Goal: Information Seeking & Learning: Check status

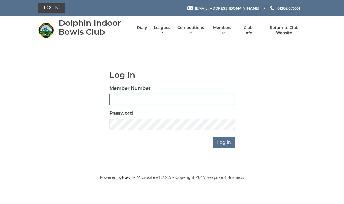
click at [143, 96] on input "Member Number" at bounding box center [172, 99] width 125 height 11
type input "3094"
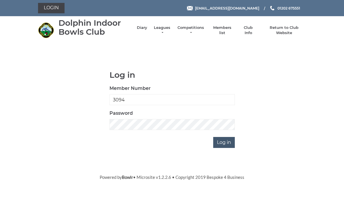
click at [230, 139] on input "Log in" at bounding box center [224, 142] width 22 height 11
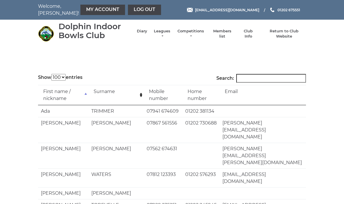
select select "100"
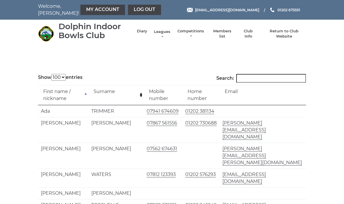
click at [168, 31] on li "Leagues Club leagues - Winter 2025/2026 Club leagues - Summer 2025 Club leagues…" at bounding box center [159, 34] width 24 height 16
click at [166, 35] on link "Leagues" at bounding box center [162, 34] width 18 height 10
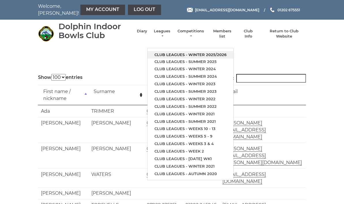
click at [224, 51] on link "Club leagues - Winter 2025/2026" at bounding box center [191, 54] width 86 height 7
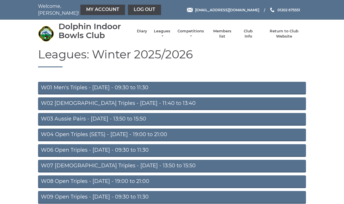
click at [110, 105] on link "W02 [DEMOGRAPHIC_DATA] Triples - [DATE] - 11:40 to 13:40" at bounding box center [172, 103] width 268 height 13
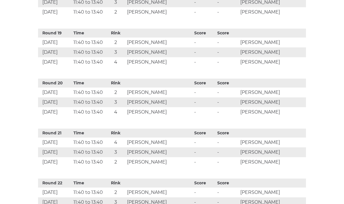
scroll to position [1057, 0]
